Goal: Transaction & Acquisition: Purchase product/service

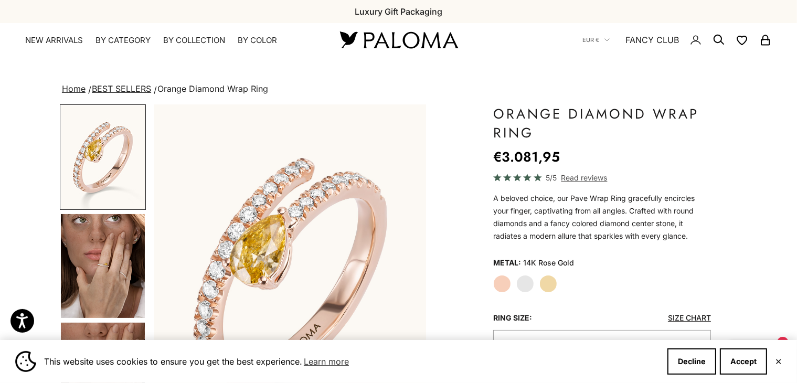
click at [99, 265] on img "Go to item 4" at bounding box center [103, 266] width 84 height 104
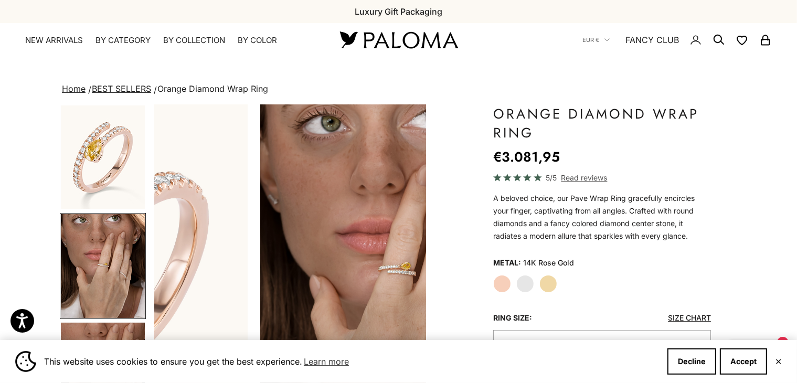
scroll to position [0, 284]
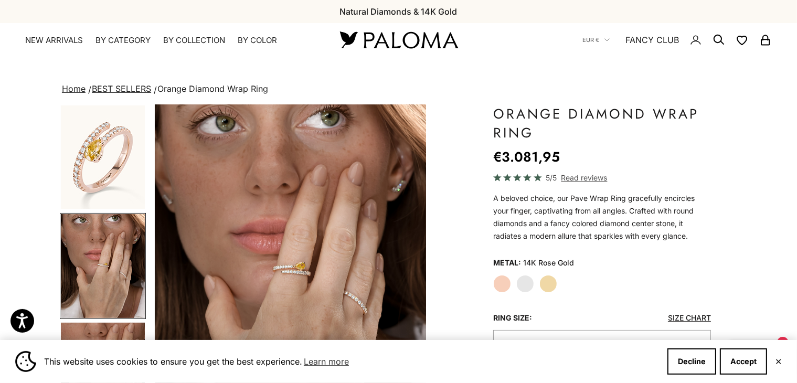
click at [397, 43] on img at bounding box center [399, 40] width 126 height 22
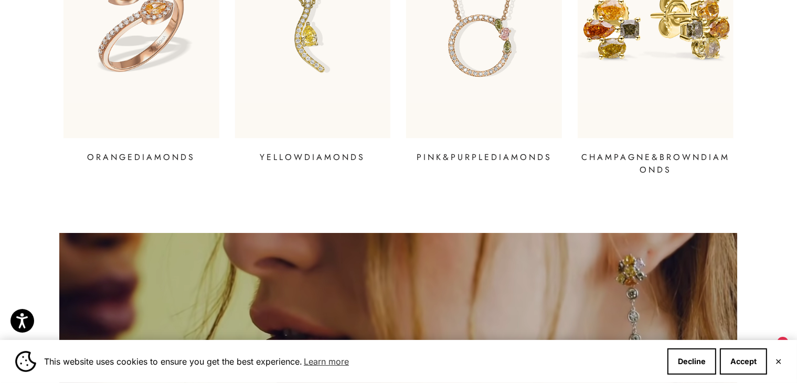
scroll to position [1883, 0]
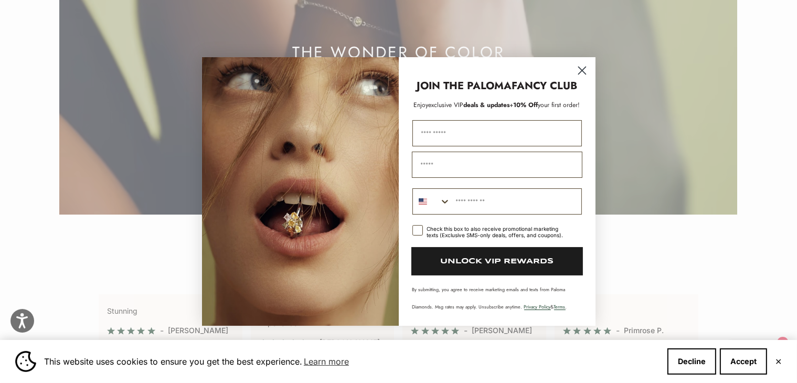
click at [578, 72] on circle "Close dialog" at bounding box center [581, 70] width 17 height 17
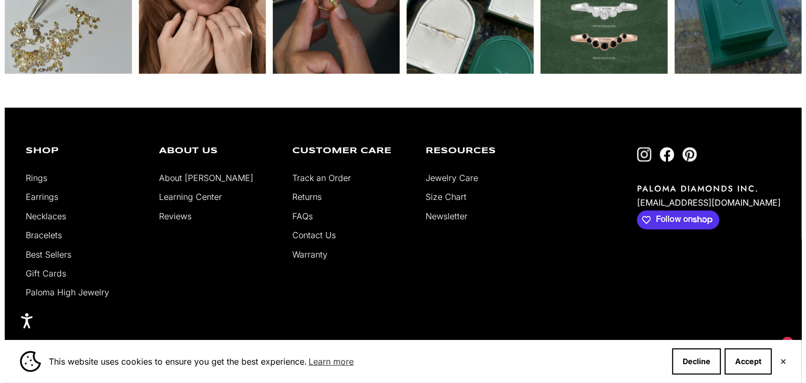
scroll to position [2513, 0]
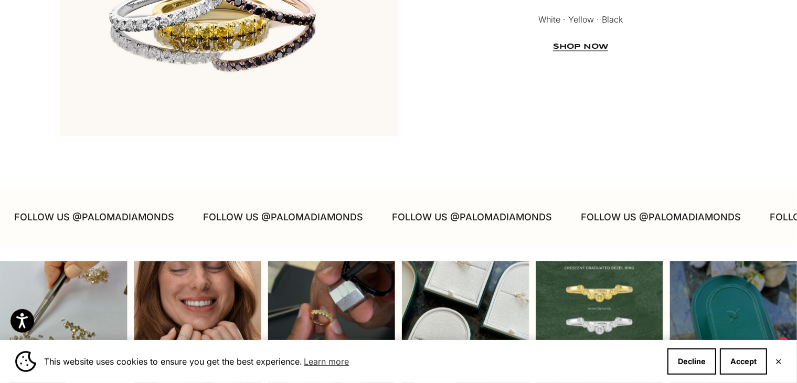
click at [611, 286] on div "Instagram post opens in a popup" at bounding box center [600, 325] width 128 height 128
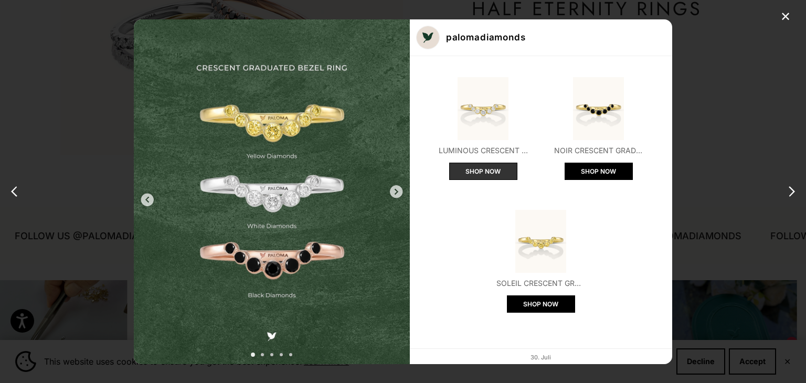
click at [480, 168] on button "SHOP NOW" at bounding box center [483, 171] width 68 height 17
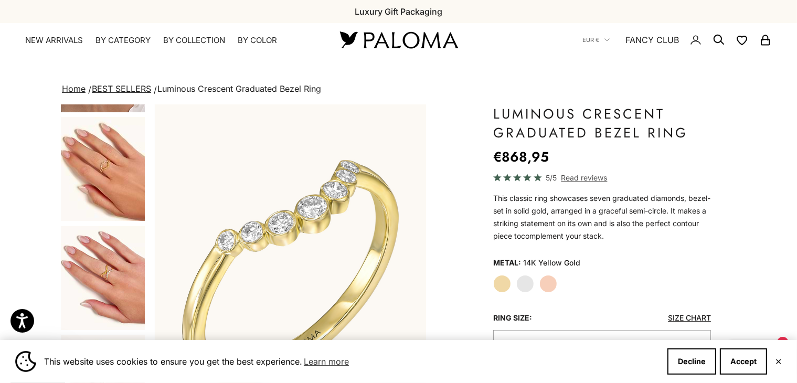
click at [117, 276] on img "Go to item 7" at bounding box center [103, 278] width 84 height 104
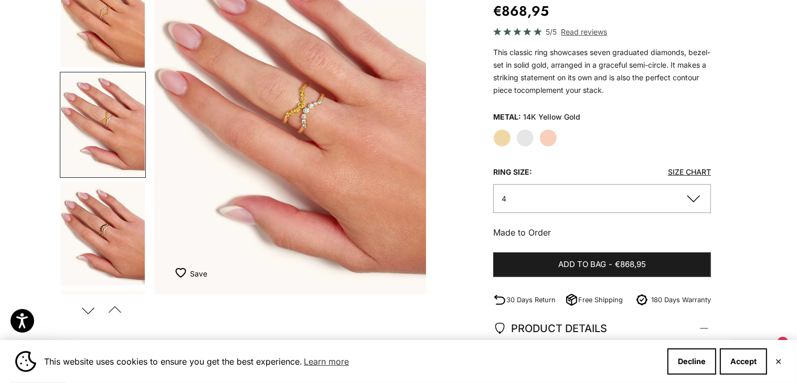
scroll to position [128, 0]
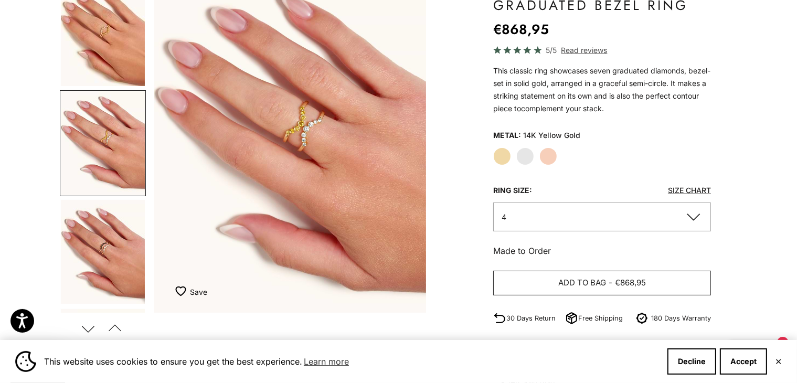
click at [530, 284] on button "Add to bag - €868,95" at bounding box center [602, 283] width 218 height 25
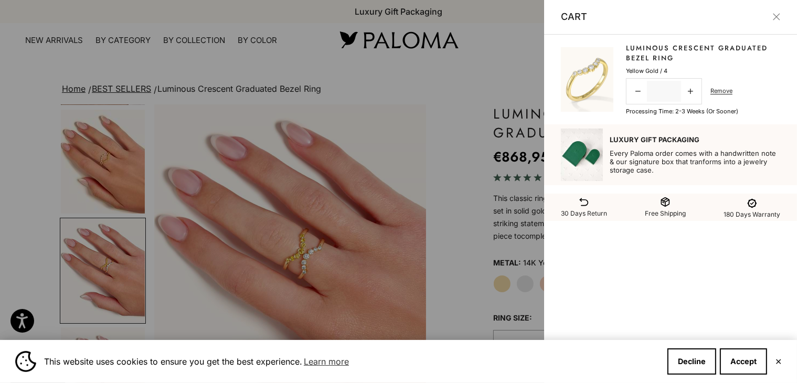
scroll to position [0, 1155]
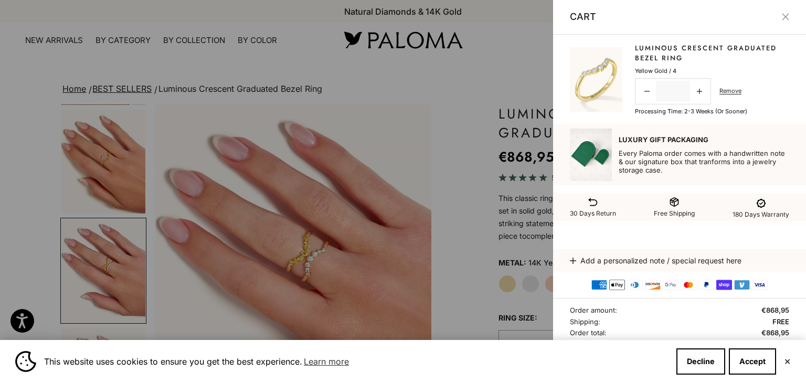
click at [582, 155] on img at bounding box center [591, 155] width 42 height 52
click at [517, 79] on div at bounding box center [403, 191] width 806 height 383
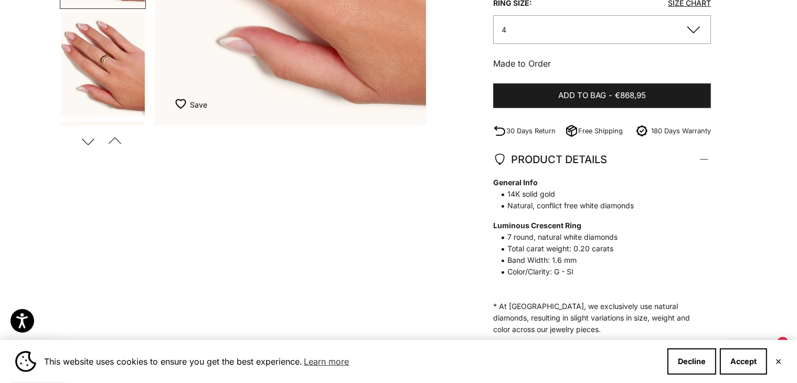
scroll to position [0, 0]
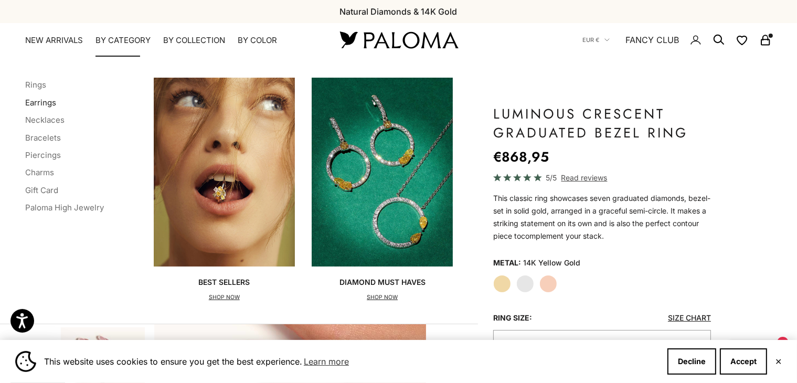
click at [34, 102] on link "Earrings" at bounding box center [40, 103] width 31 height 10
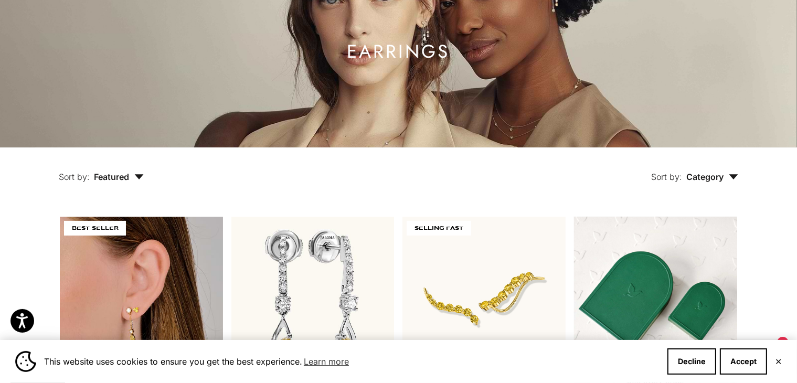
scroll to position [416, 0]
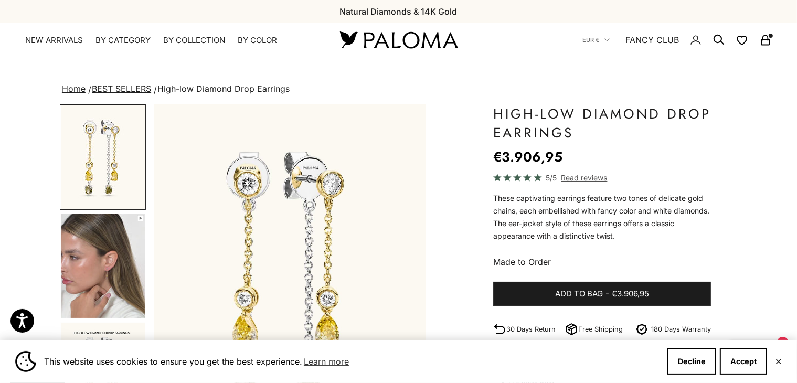
click at [97, 278] on img "Go to item 2" at bounding box center [103, 266] width 84 height 104
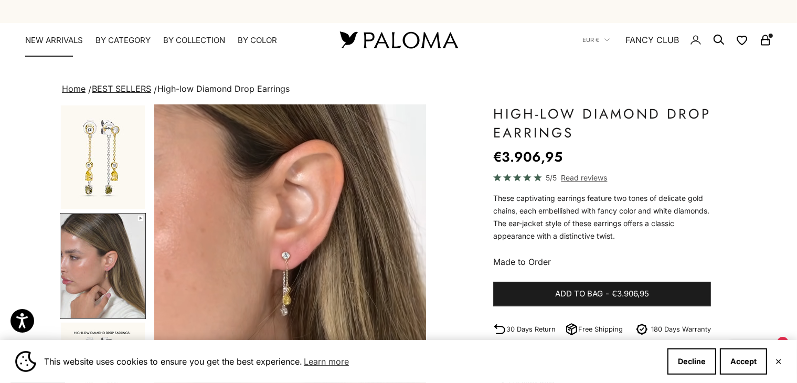
click at [58, 41] on link "NEW ARRIVALS" at bounding box center [54, 40] width 58 height 10
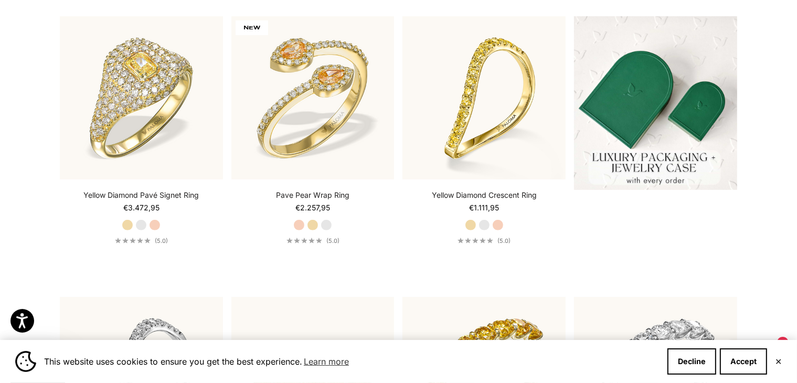
scroll to position [294, 0]
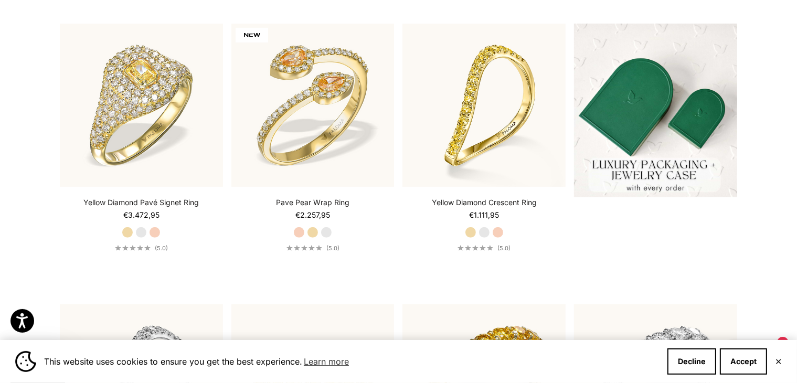
drag, startPoint x: 801, startPoint y: 61, endPoint x: 797, endPoint y: 116, distance: 54.8
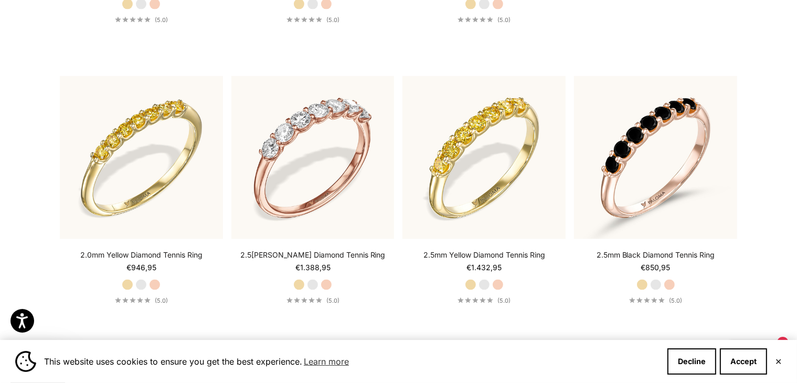
scroll to position [1665, 0]
